Goal: Transaction & Acquisition: Purchase product/service

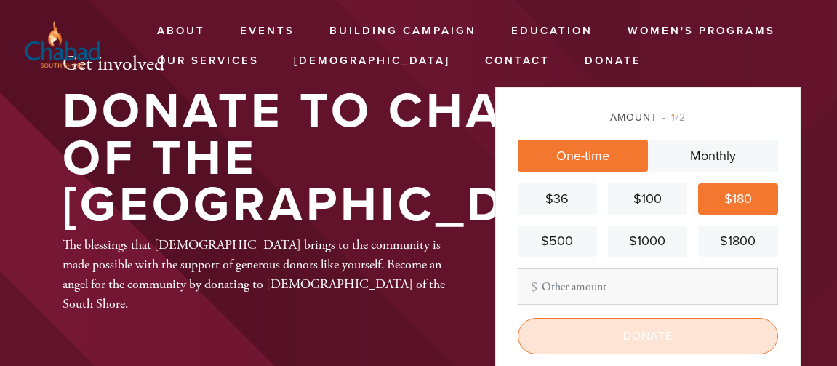
click at [640, 338] on input "Donate" at bounding box center [648, 336] width 260 height 36
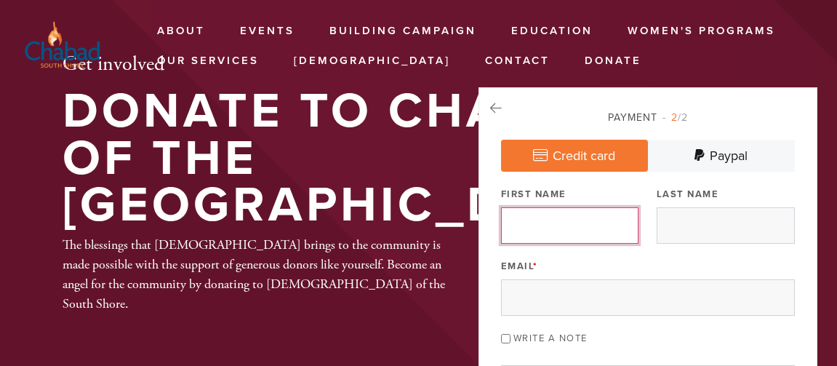
click at [535, 226] on input "First Name" at bounding box center [570, 225] width 138 height 36
type input "[PERSON_NAME]"
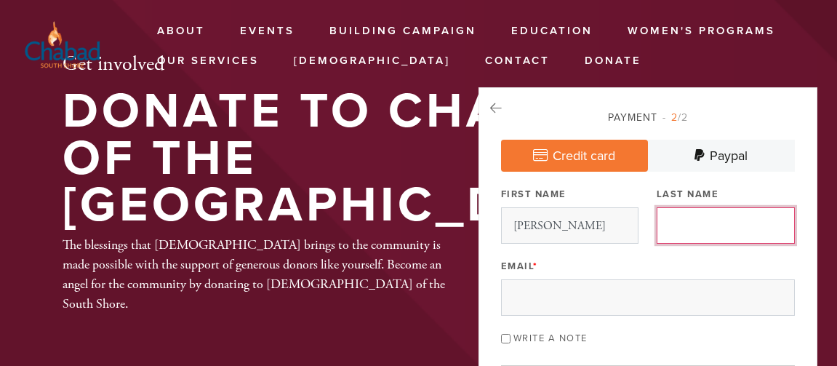
click at [672, 226] on input "Last Name" at bounding box center [726, 225] width 138 height 36
click at [672, 226] on input "[PERSON_NAME]" at bounding box center [726, 225] width 138 height 36
type input "[PERSON_NAME]"
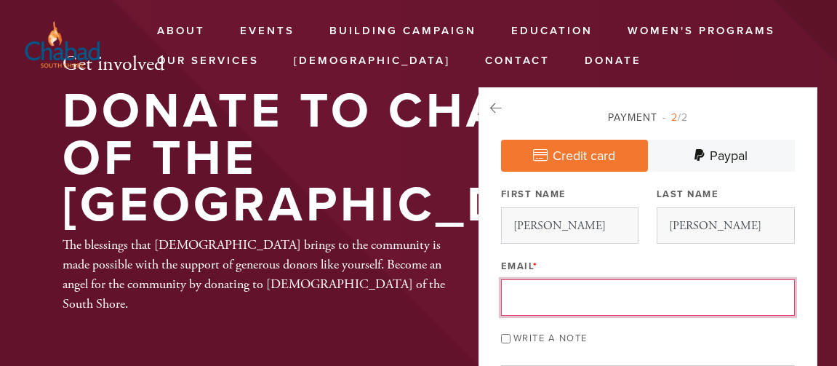
click at [541, 290] on input "Email *" at bounding box center [648, 297] width 294 height 36
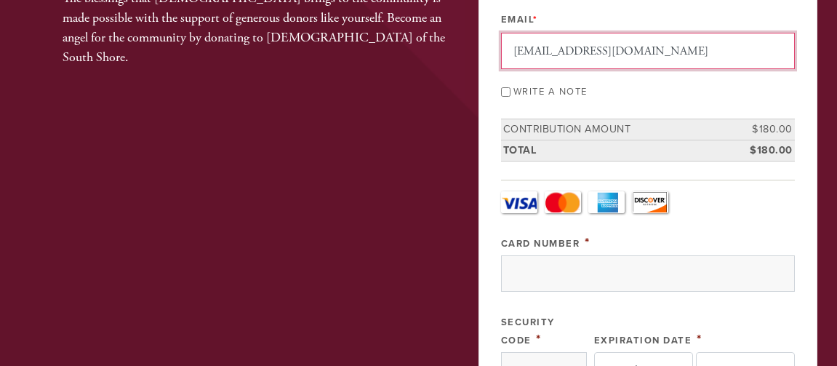
scroll to position [247, 0]
type input "[EMAIL_ADDRESS][DOMAIN_NAME]"
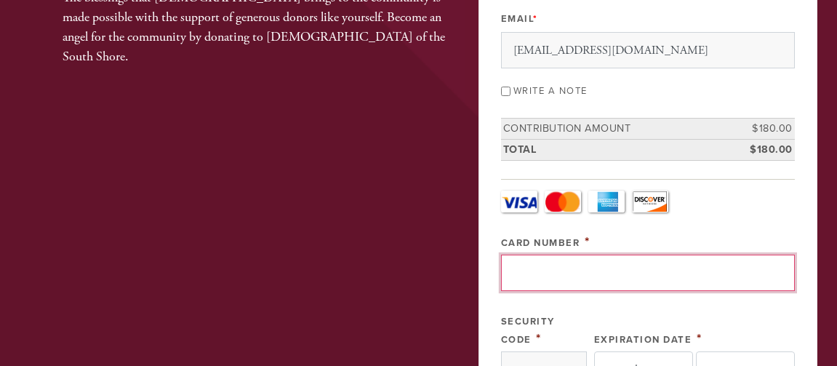
click at [532, 275] on input "Card Number" at bounding box center [648, 273] width 294 height 36
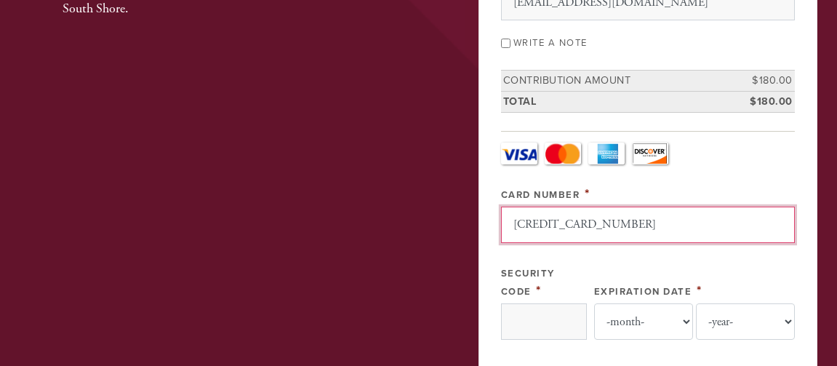
scroll to position [294, 0]
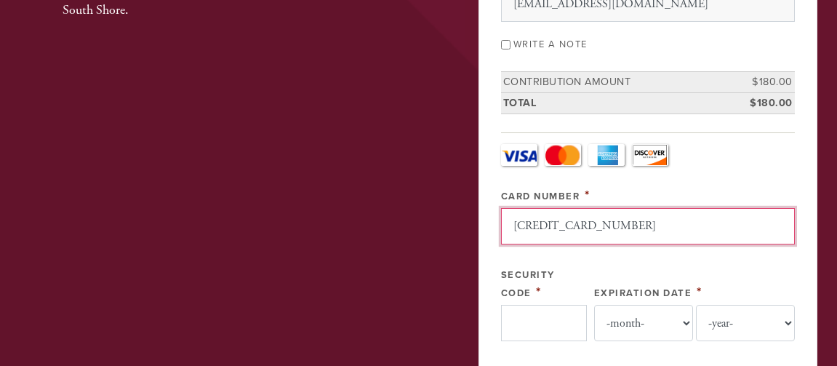
type input "[CREDIT_CARD_NUMBER]"
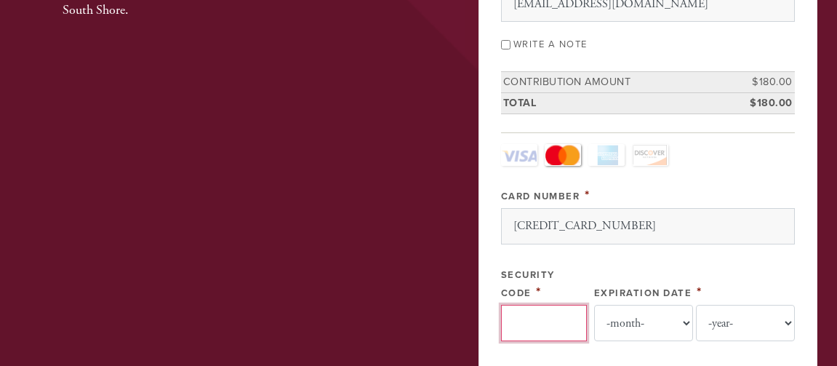
click at [556, 310] on input "Security Code" at bounding box center [544, 323] width 86 height 36
type input "478"
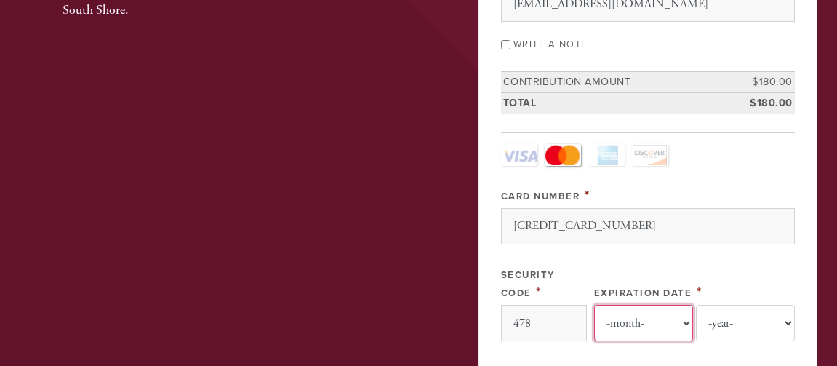
click at [624, 324] on select "-month- 01 02 03 04 05 06 07 08 09 10 11 12" at bounding box center [643, 323] width 99 height 36
select select "1"
click at [600, 305] on select "-month- 01 02 03 04 05 06 07 08 09 10 11 12" at bounding box center [643, 323] width 99 height 36
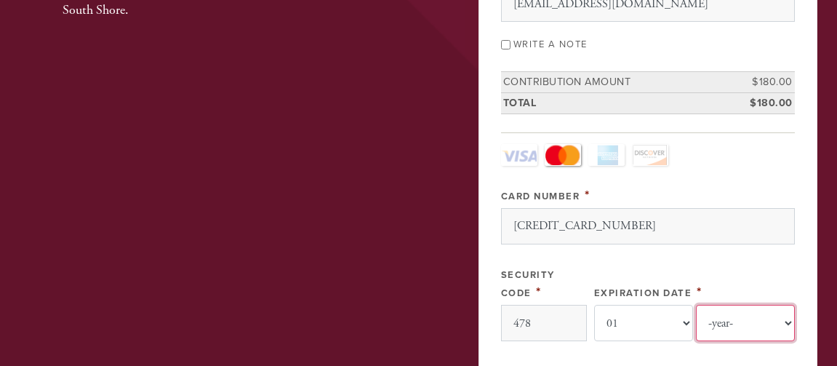
click at [720, 327] on select "-year- 2025 2026 2027 2028 2029 2030 2031 2032 2033 2034 2035" at bounding box center [745, 323] width 99 height 36
select select "2028"
click at [696, 305] on select "-year- 2025 2026 2027 2028 2029 2030 2031 2032 2033 2034 2035" at bounding box center [745, 323] width 99 height 36
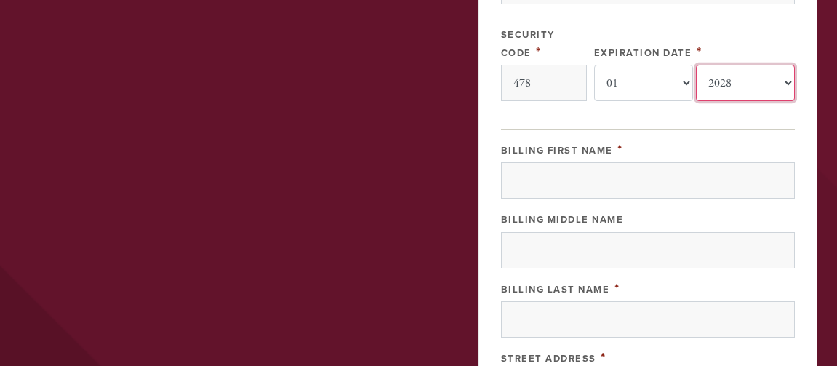
scroll to position [535, 0]
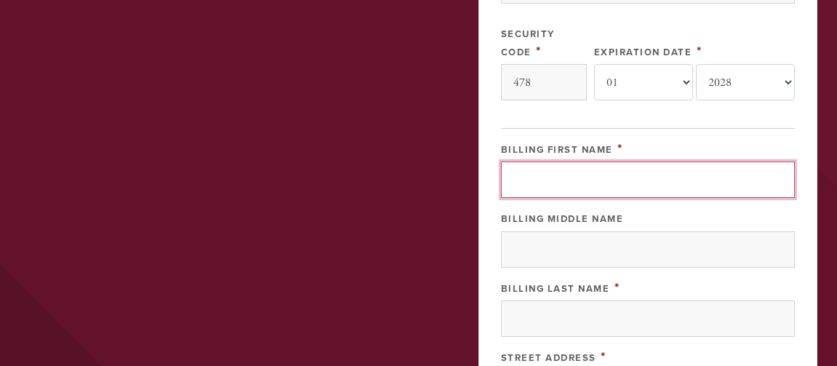
click at [548, 182] on input "Billing First Name" at bounding box center [648, 180] width 294 height 36
type input "[PERSON_NAME]"
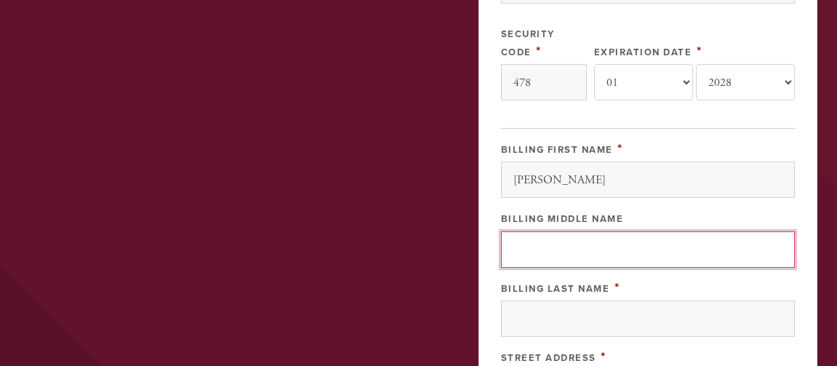
click at [554, 246] on input "Billing Middle Name" at bounding box center [648, 249] width 294 height 36
type input "[PERSON_NAME]"
drag, startPoint x: 581, startPoint y: 248, endPoint x: 516, endPoint y: 240, distance: 66.0
click at [516, 240] on div "Payment 2 /2 Credit card [GEOGRAPHIC_DATA] Payment Processor Pay Later Credit C…" at bounding box center [648, 129] width 339 height 1152
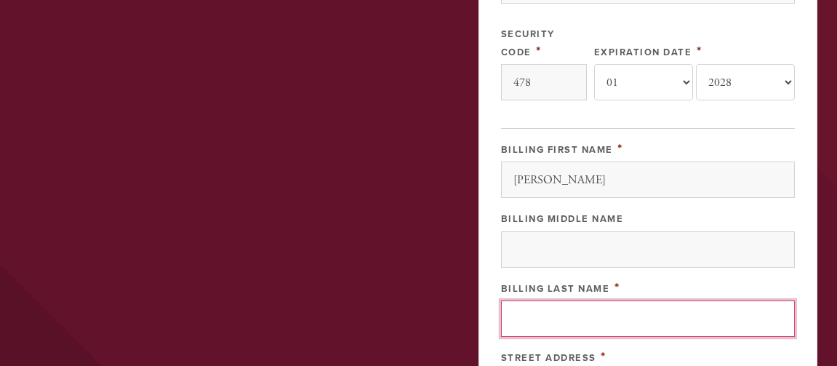
click at [527, 319] on input "Billing Last Name" at bounding box center [648, 318] width 294 height 36
paste input "[PERSON_NAME]"
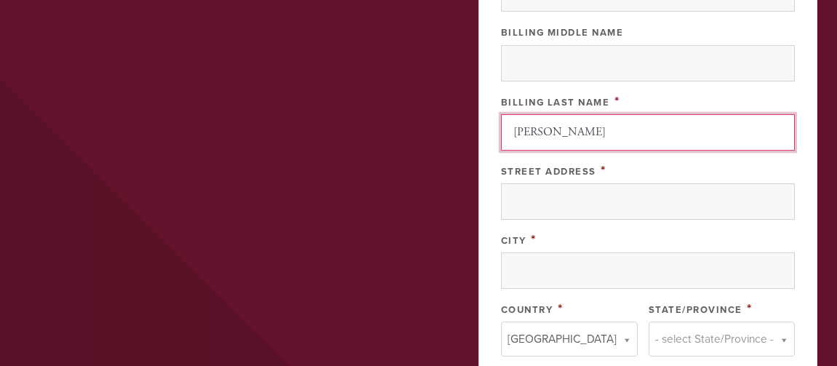
scroll to position [722, 0]
type input "[PERSON_NAME]"
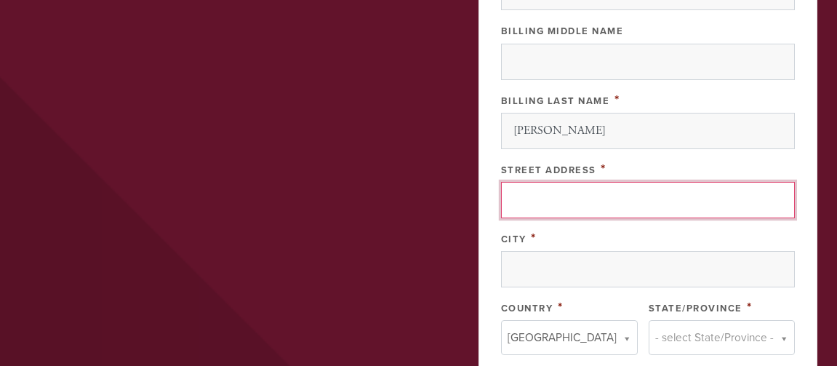
click at [532, 199] on input "Street Address" at bounding box center [648, 200] width 294 height 36
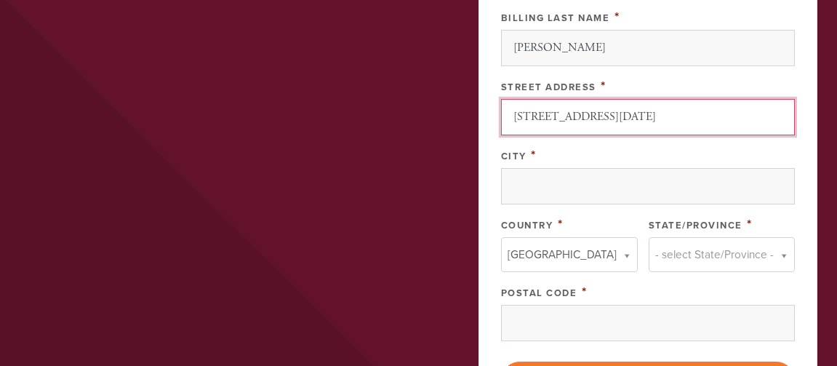
scroll to position [818, 0]
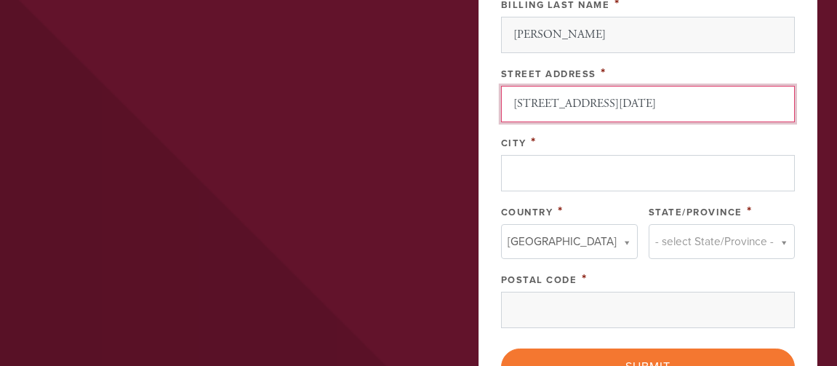
type input "[STREET_ADDRESS][DATE]"
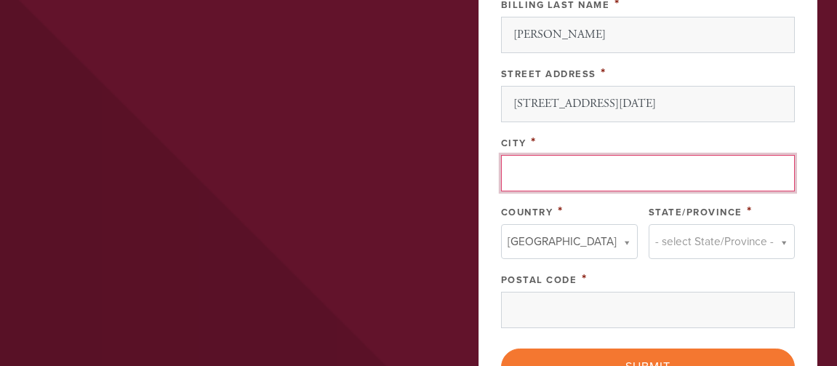
click at [533, 178] on input "City" at bounding box center [648, 173] width 294 height 36
type input "[GEOGRAPHIC_DATA]"
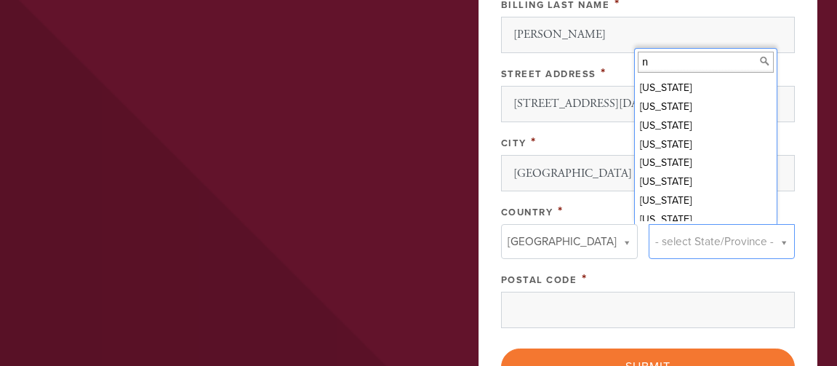
scroll to position [280, 0]
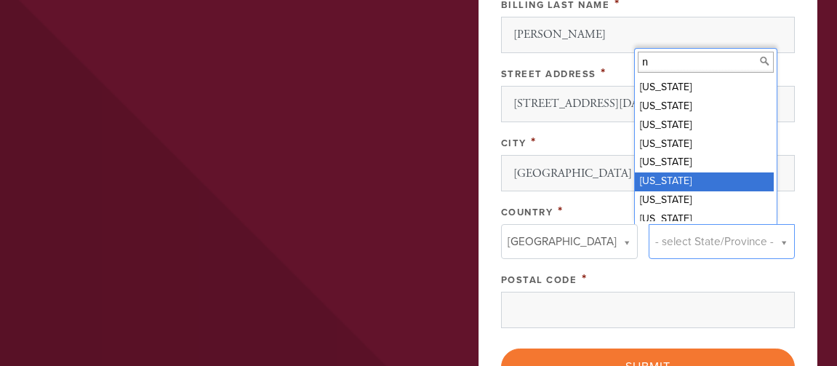
type input "n"
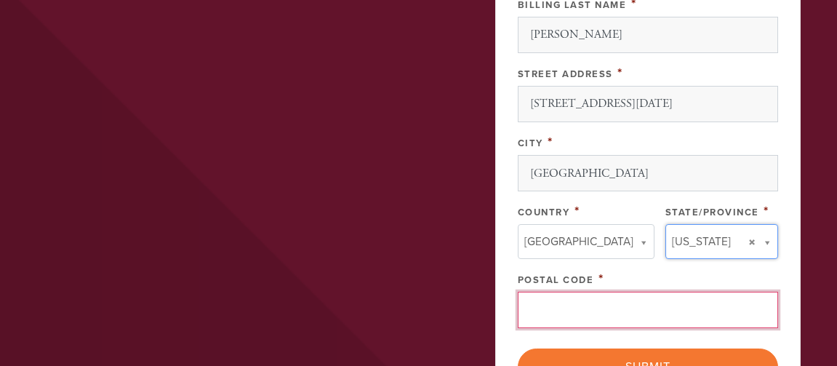
click at [546, 311] on input "Postal Code" at bounding box center [648, 310] width 260 height 36
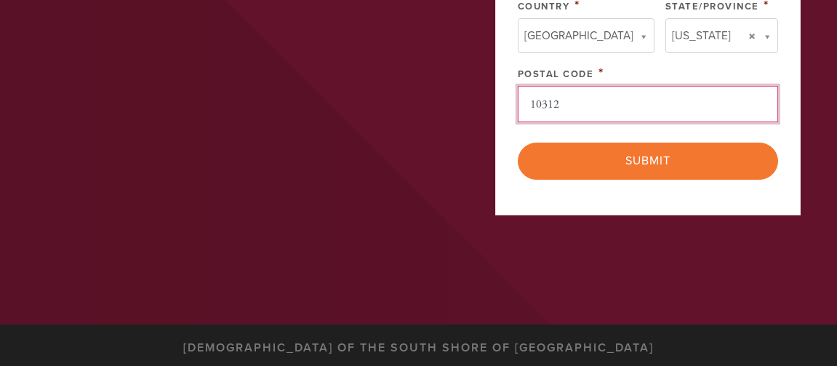
scroll to position [1026, 0]
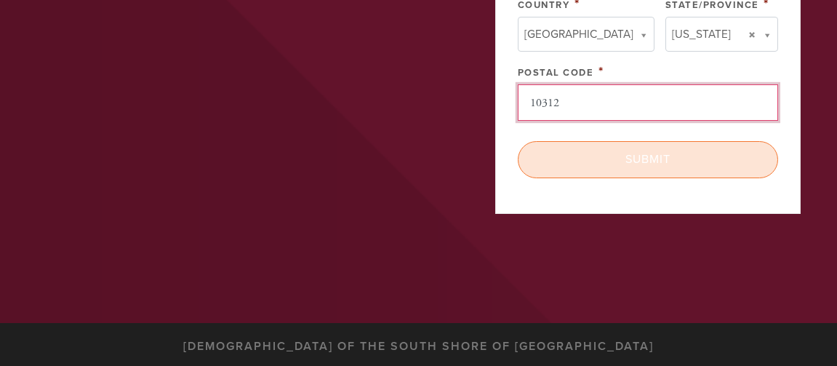
type input "10312"
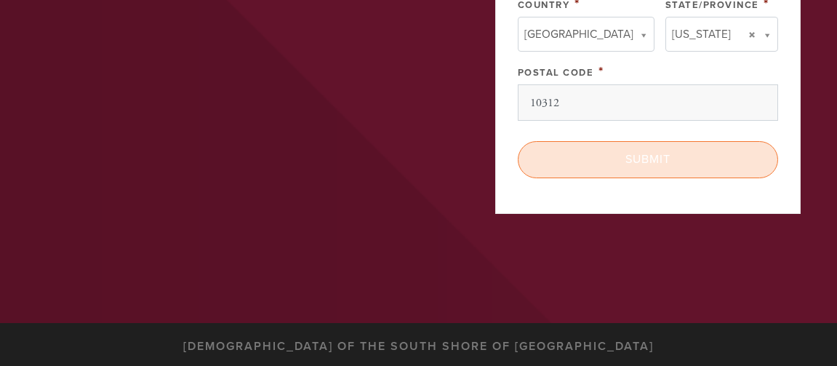
click at [646, 161] on input "Submit" at bounding box center [648, 159] width 260 height 36
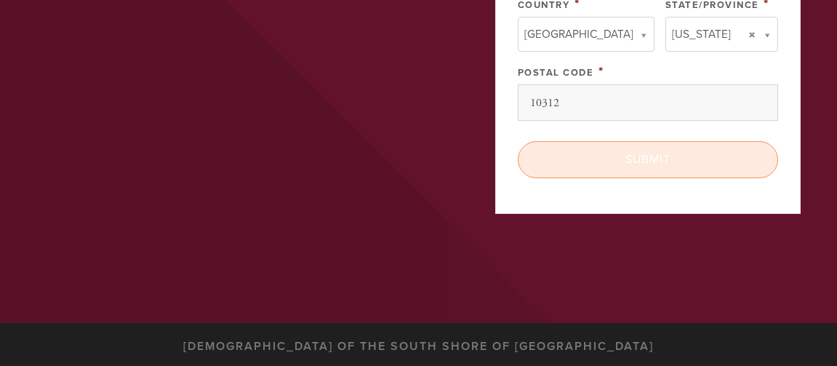
click at [646, 161] on div "< Previous Page Submit" at bounding box center [648, 159] width 260 height 36
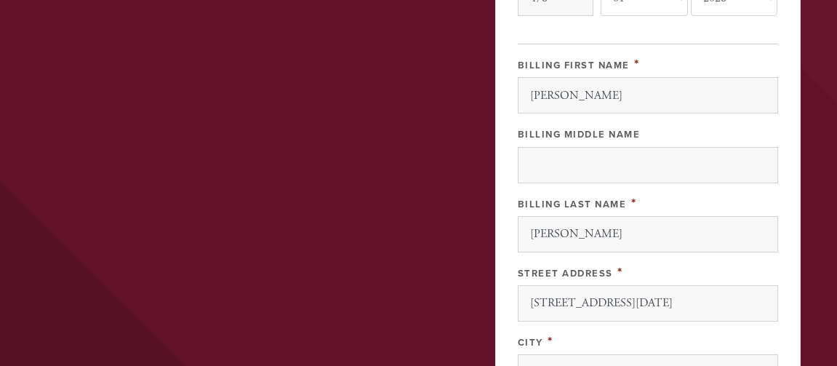
scroll to position [614, 0]
